Goal: Task Accomplishment & Management: Use online tool/utility

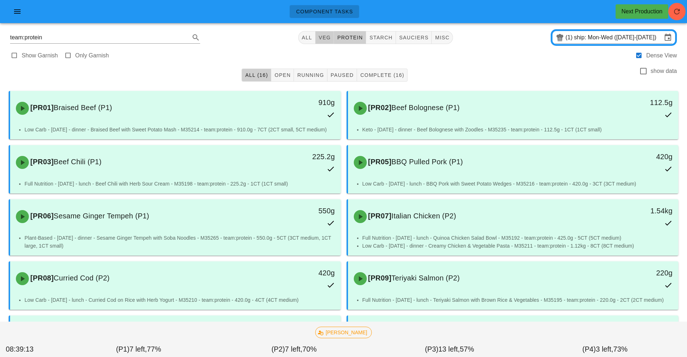
click at [329, 37] on span "veg" at bounding box center [324, 38] width 13 height 6
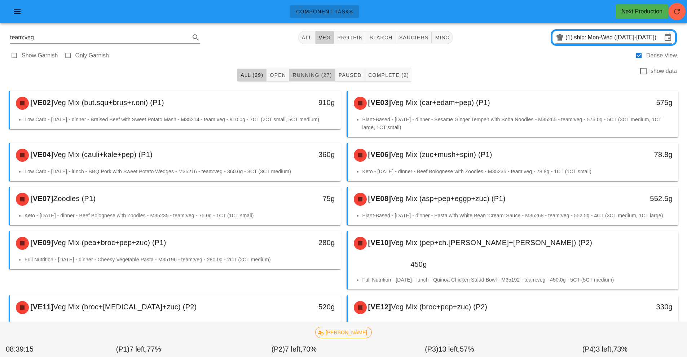
click at [314, 75] on span "Running (27)" at bounding box center [312, 75] width 40 height 6
click at [382, 37] on span "starch" at bounding box center [380, 38] width 23 height 6
type input "team:starch"
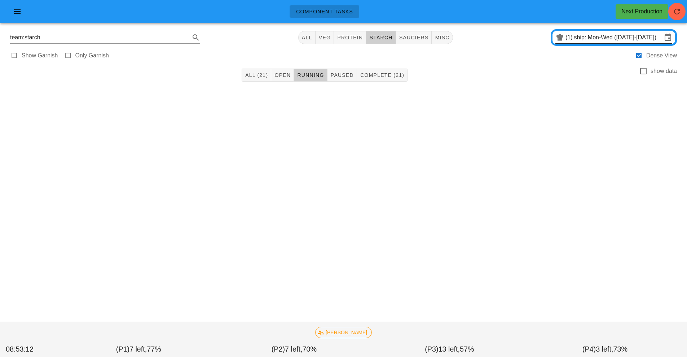
click at [577, 40] on input "ship: Mon-Wed (Aug 25-Aug 27)" at bounding box center [618, 38] width 88 height 12
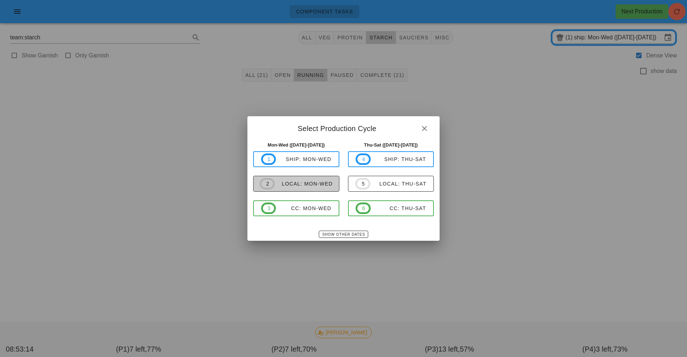
click at [320, 188] on span "2 local: Mon-Wed" at bounding box center [296, 184] width 73 height 12
type input "local: Mon-Wed ([DATE]-[DATE])"
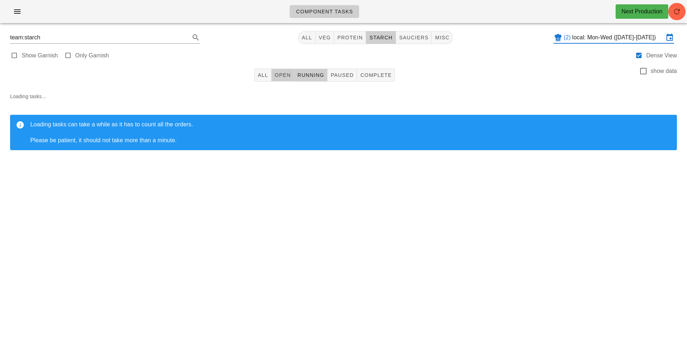
click at [271, 78] on button "Open" at bounding box center [282, 74] width 23 height 13
click at [257, 80] on button "All" at bounding box center [262, 74] width 17 height 13
click at [675, 18] on button "button" at bounding box center [676, 11] width 17 height 17
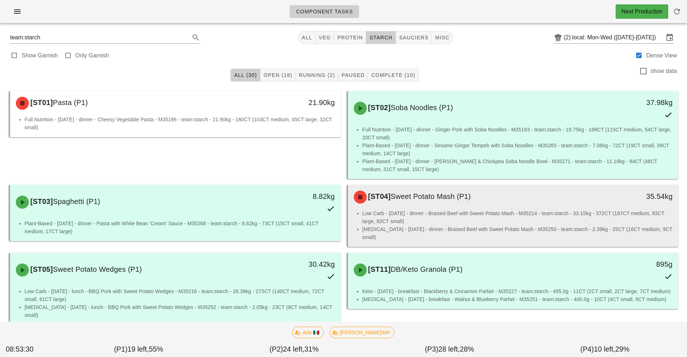
click at [542, 206] on div "[ST04] Sweet Potato Mash (P1)" at bounding box center [471, 197] width 245 height 22
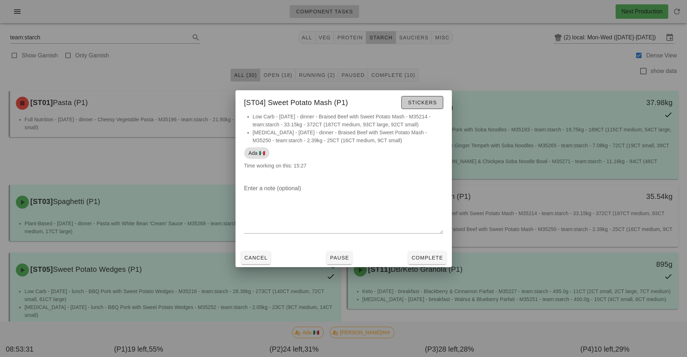
click at [428, 100] on span "Stickers" at bounding box center [421, 102] width 29 height 6
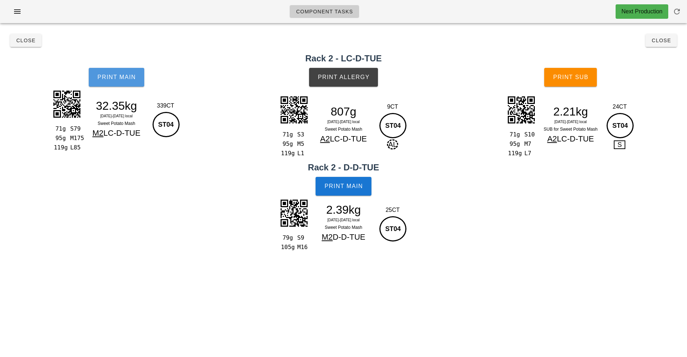
click at [114, 75] on span "Print Main" at bounding box center [116, 77] width 39 height 6
click at [121, 78] on span "Print Main" at bounding box center [116, 77] width 39 height 6
click at [126, 76] on span "Print Main" at bounding box center [116, 77] width 39 height 6
click at [352, 182] on button "Print Main" at bounding box center [343, 186] width 56 height 19
click at [347, 81] on button "Print Allergy" at bounding box center [343, 77] width 69 height 19
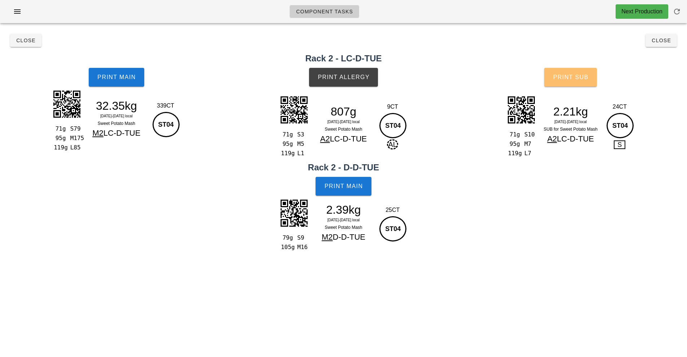
click at [580, 82] on button "Print Sub" at bounding box center [570, 77] width 53 height 19
click at [659, 53] on h2 "Rack 2 - LC-D-TUE" at bounding box center [343, 58] width 678 height 13
click at [663, 42] on span "Close" at bounding box center [661, 40] width 20 height 6
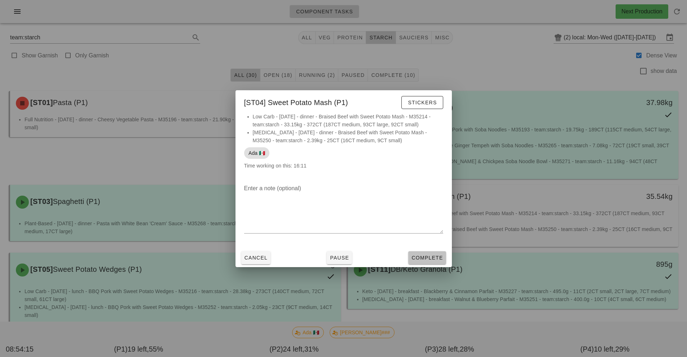
click at [437, 256] on span "Complete" at bounding box center [427, 258] width 32 height 6
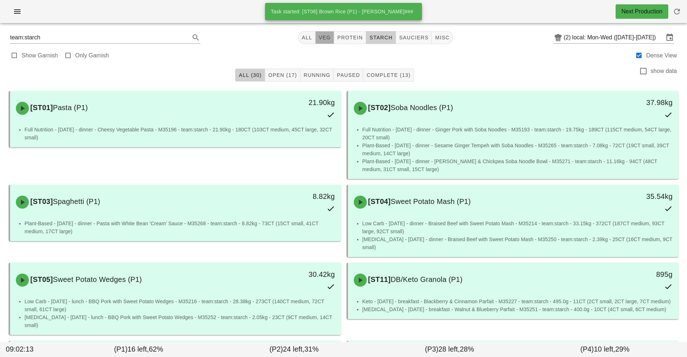
click at [324, 37] on span "veg" at bounding box center [324, 38] width 13 height 6
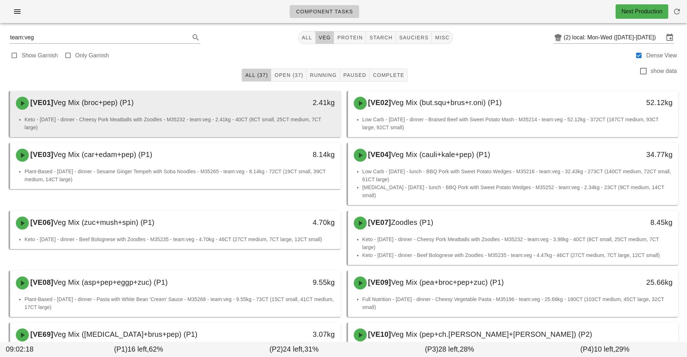
click at [118, 99] on span "Veg Mix (broc+pep) (P1)" at bounding box center [93, 102] width 80 height 8
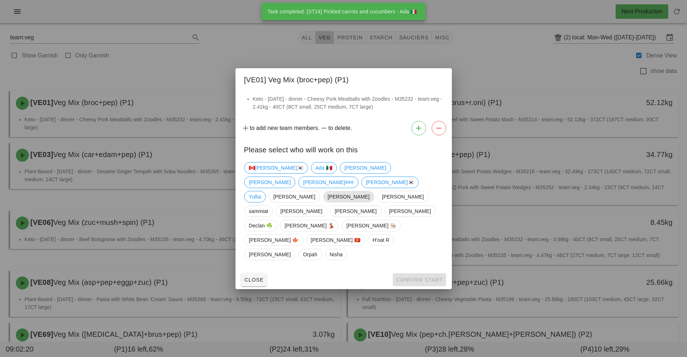
click at [327, 202] on span "[PERSON_NAME]" at bounding box center [348, 196] width 42 height 11
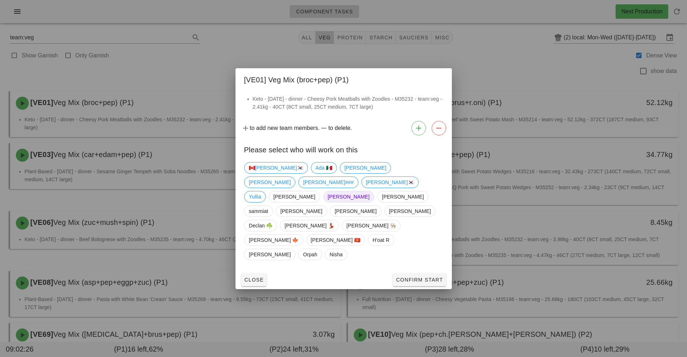
click at [327, 202] on span "[PERSON_NAME]" at bounding box center [348, 196] width 42 height 11
click at [426, 276] on span "Confirm Start" at bounding box center [418, 279] width 47 height 6
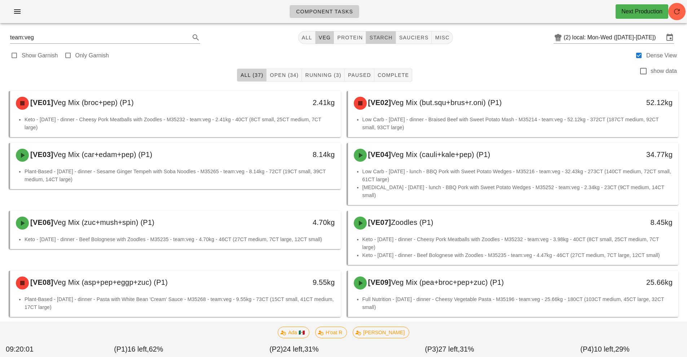
click at [385, 38] on span "starch" at bounding box center [380, 38] width 23 height 6
type input "team:starch"
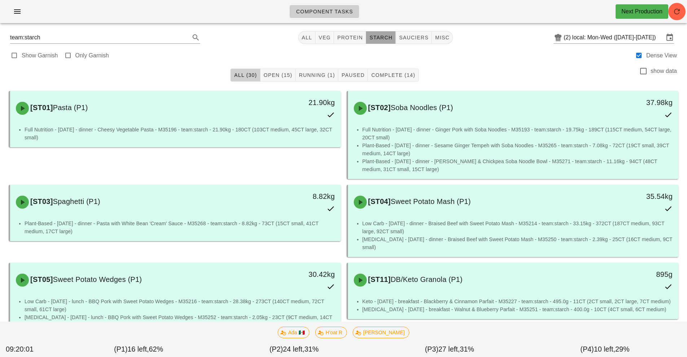
click at [385, 38] on span "starch" at bounding box center [380, 38] width 23 height 6
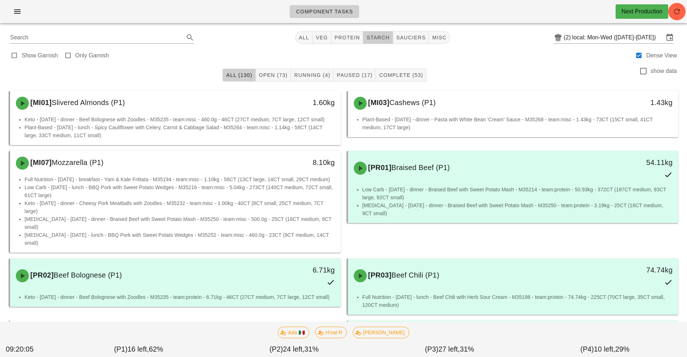
click at [385, 38] on span "starch" at bounding box center [377, 38] width 23 height 6
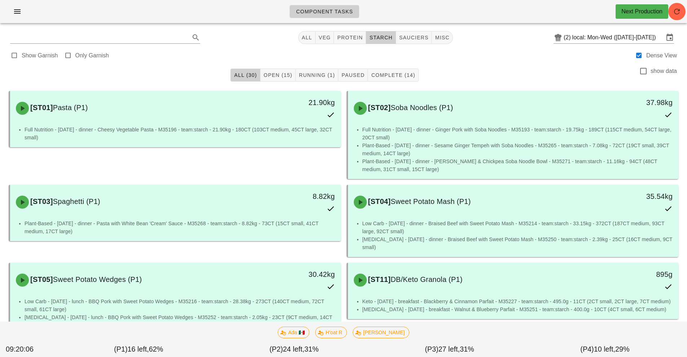
type input "team:starch"
click at [329, 78] on span "Running (1)" at bounding box center [316, 75] width 36 height 6
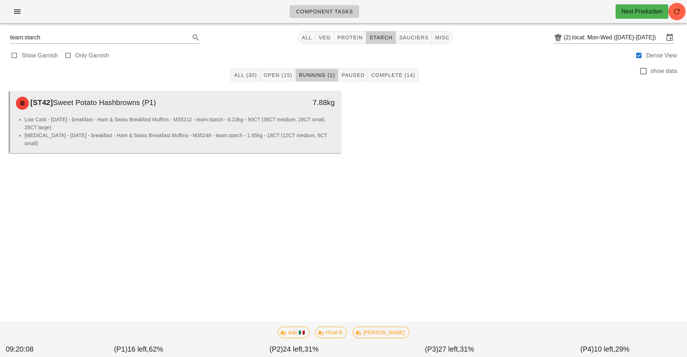
click at [248, 129] on li "Low Carb - [DATE] - breakfast - Ham & Swiss Breakfast Muffins - M35212 - team:s…" at bounding box center [180, 123] width 310 height 16
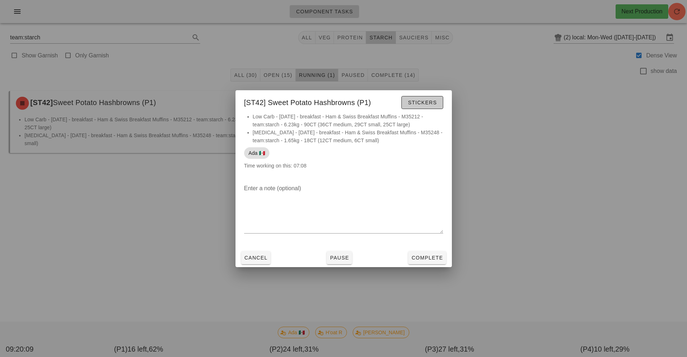
click at [421, 103] on span "Stickers" at bounding box center [421, 102] width 29 height 6
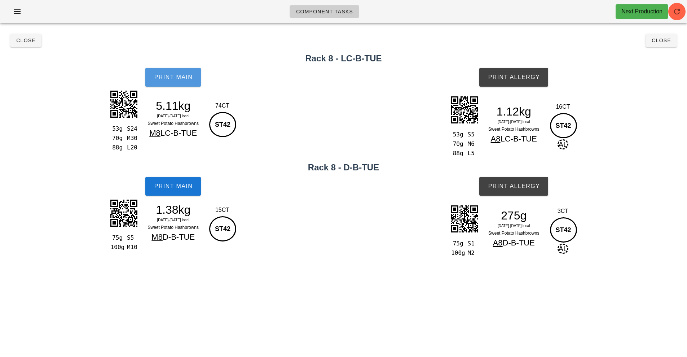
click at [173, 84] on button "Print Main" at bounding box center [173, 77] width 56 height 19
click at [183, 184] on span "Print Main" at bounding box center [173, 186] width 39 height 6
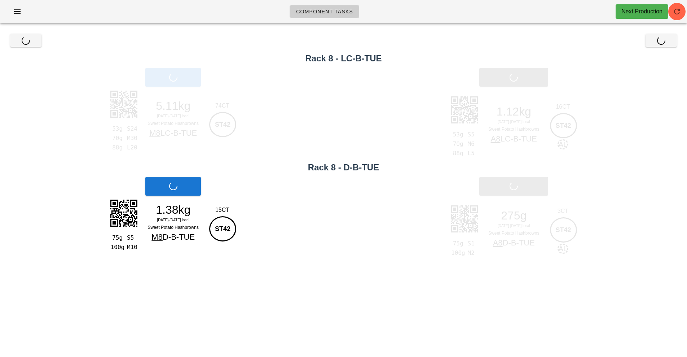
click at [527, 75] on div "Print Allergy" at bounding box center [514, 76] width 346 height 27
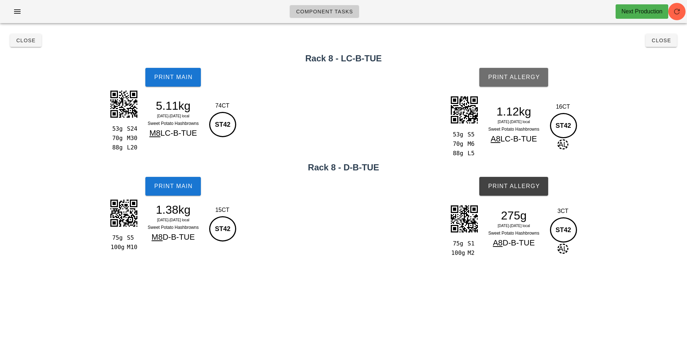
click at [528, 85] on button "Print Allergy" at bounding box center [513, 77] width 69 height 19
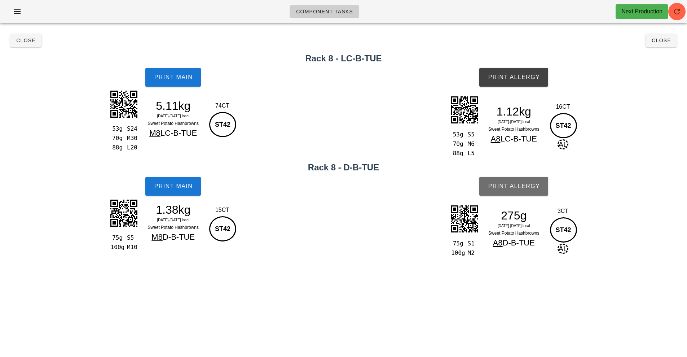
click at [537, 191] on button "Print Allergy" at bounding box center [513, 186] width 69 height 19
click at [661, 41] on span "Close" at bounding box center [661, 40] width 20 height 6
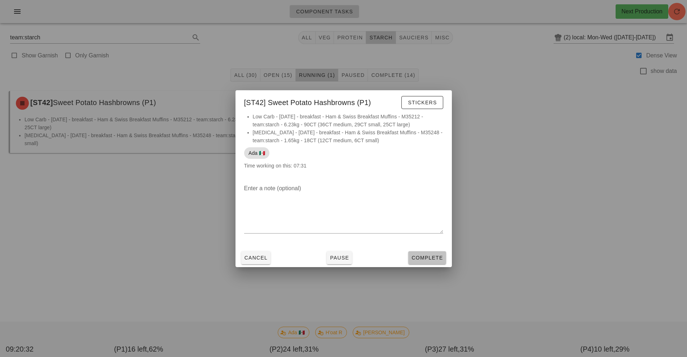
click at [435, 257] on span "Complete" at bounding box center [427, 258] width 32 height 6
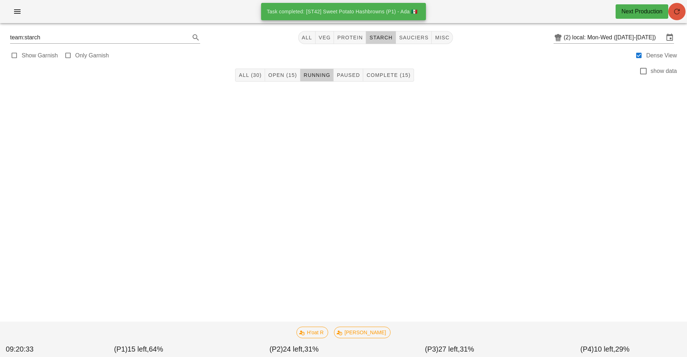
click at [677, 16] on button "button" at bounding box center [676, 11] width 17 height 17
